Goal: Information Seeking & Learning: Learn about a topic

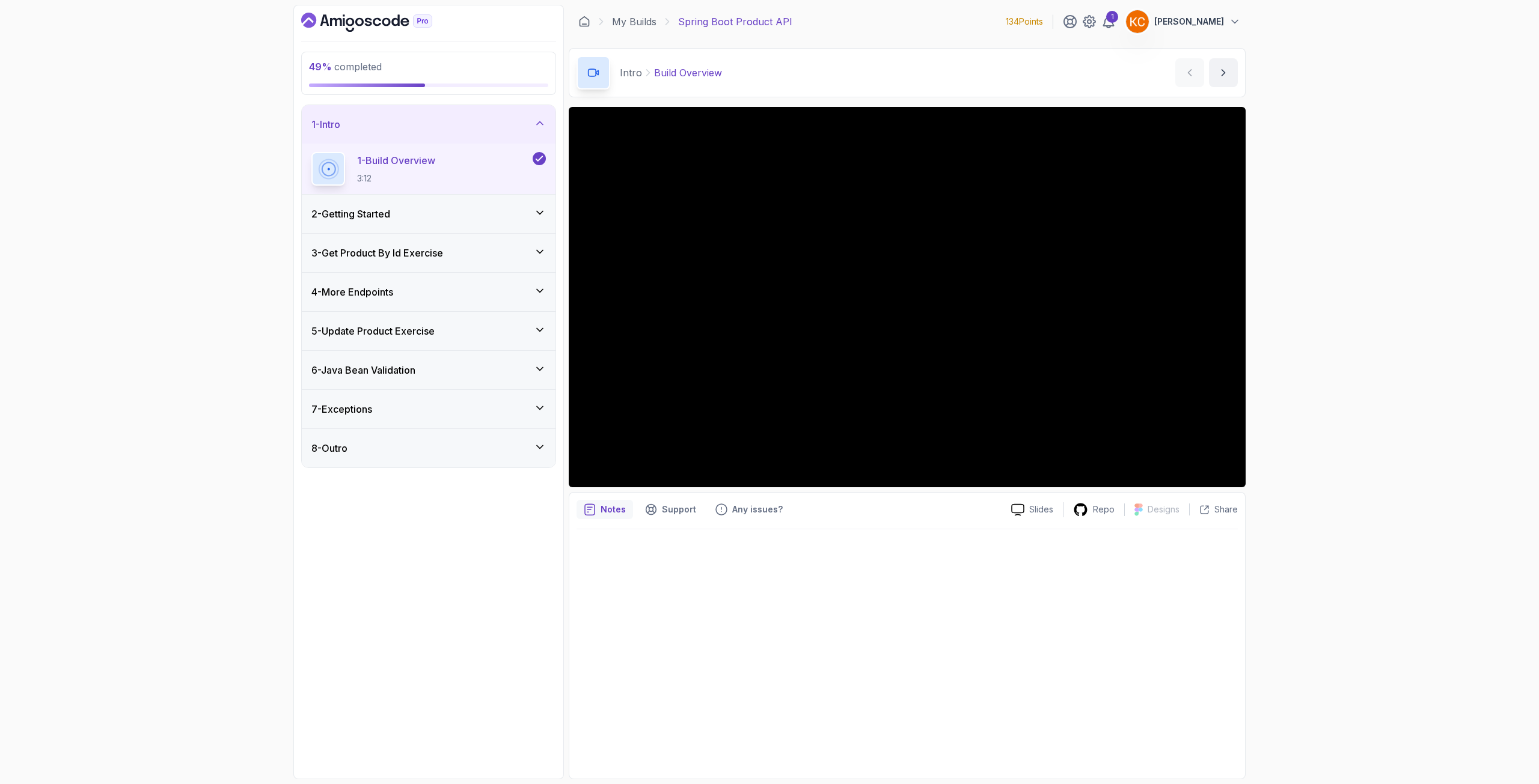
click at [410, 418] on div "7 - Exceptions" at bounding box center [428, 409] width 254 height 39
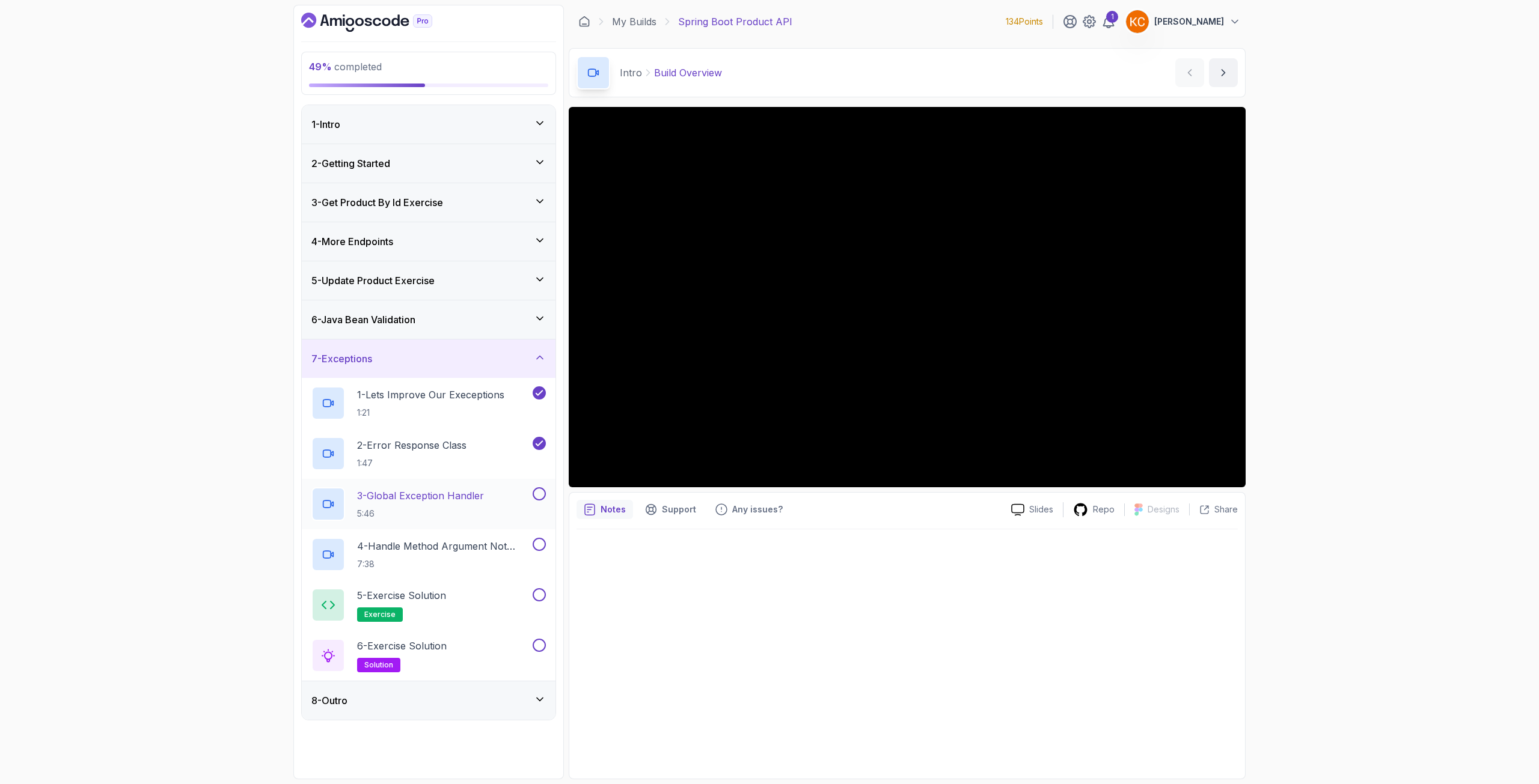
click at [443, 511] on p "5:46" at bounding box center [420, 514] width 127 height 12
